Goal: Task Accomplishment & Management: Manage account settings

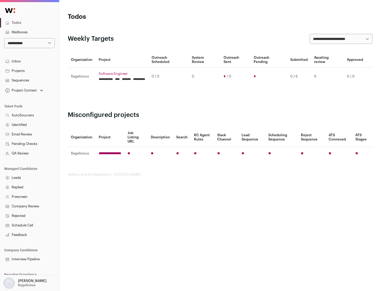
click at [29, 71] on link "Projects" at bounding box center [29, 71] width 59 height 10
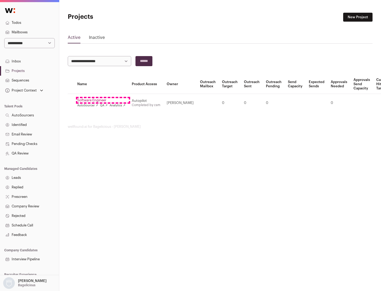
click at [103, 100] on link "Software Engineer" at bounding box center [101, 100] width 48 height 4
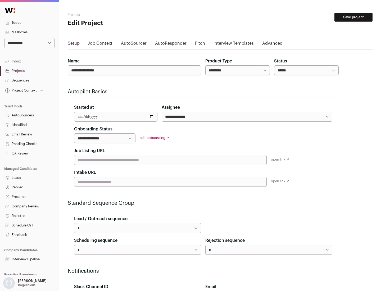
click at [353, 17] on button "Save project" at bounding box center [353, 17] width 38 height 9
